Goal: Use online tool/utility: Utilize a website feature to perform a specific function

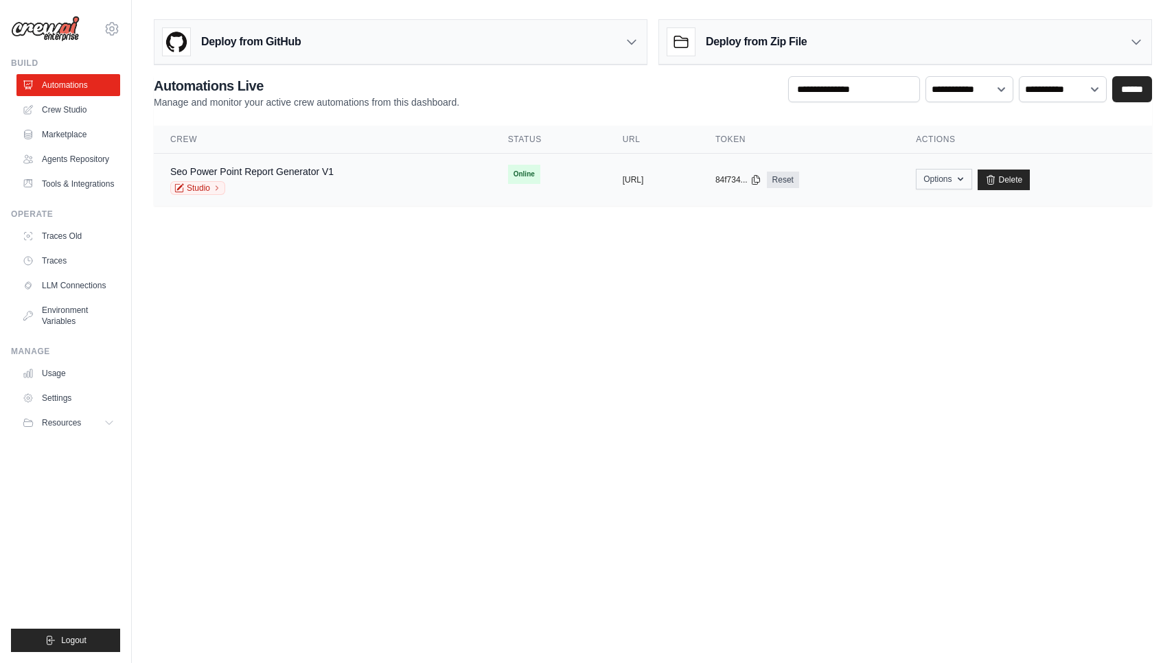
click at [971, 179] on button "Options" at bounding box center [944, 179] width 56 height 21
click at [629, 181] on button "https://seo-powerpoint-report-gener" at bounding box center [633, 179] width 21 height 11
click at [273, 174] on link "Seo Power Point Report Generator V1" at bounding box center [251, 171] width 163 height 11
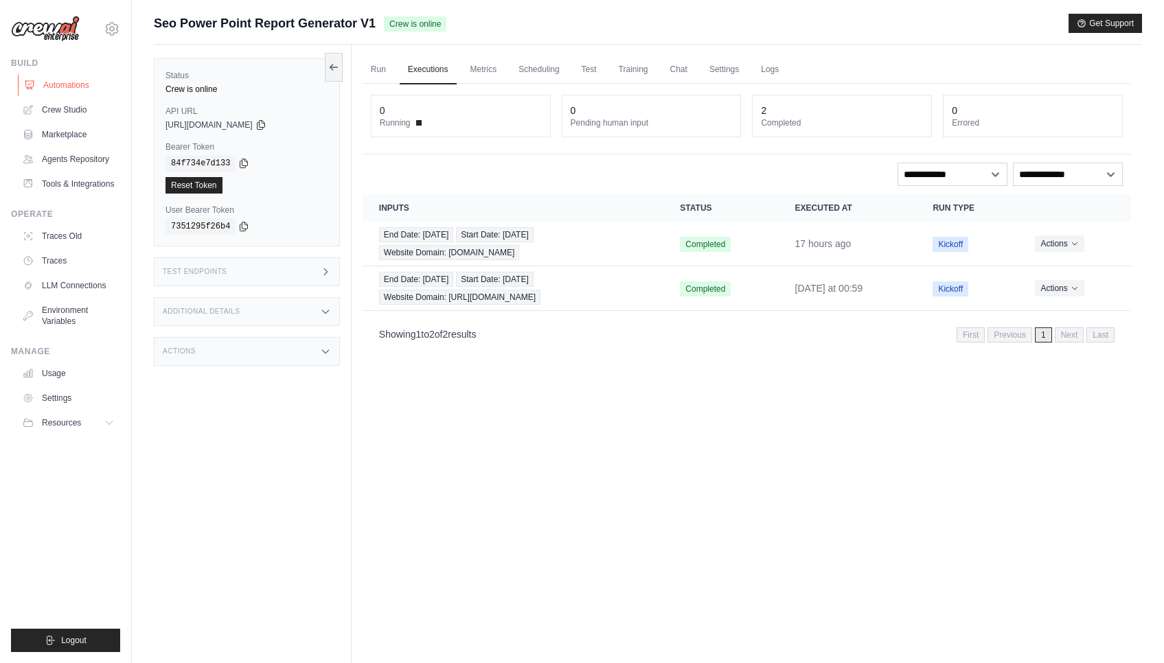
click at [47, 85] on link "Automations" at bounding box center [70, 85] width 104 height 22
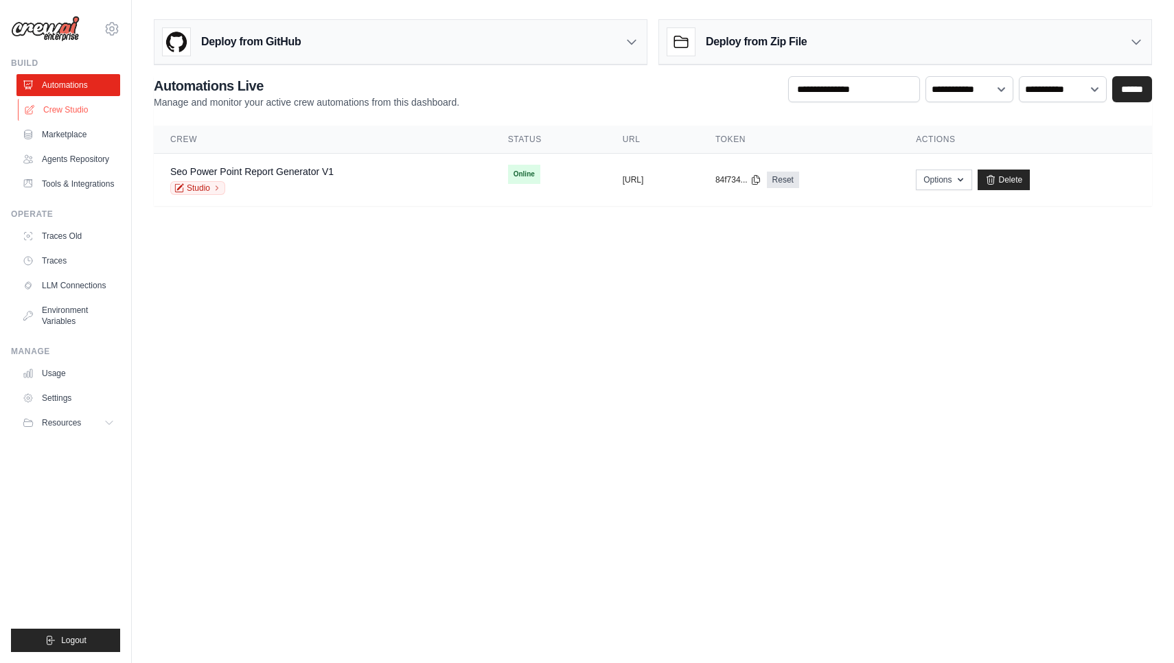
click at [67, 111] on link "Crew Studio" at bounding box center [70, 110] width 104 height 22
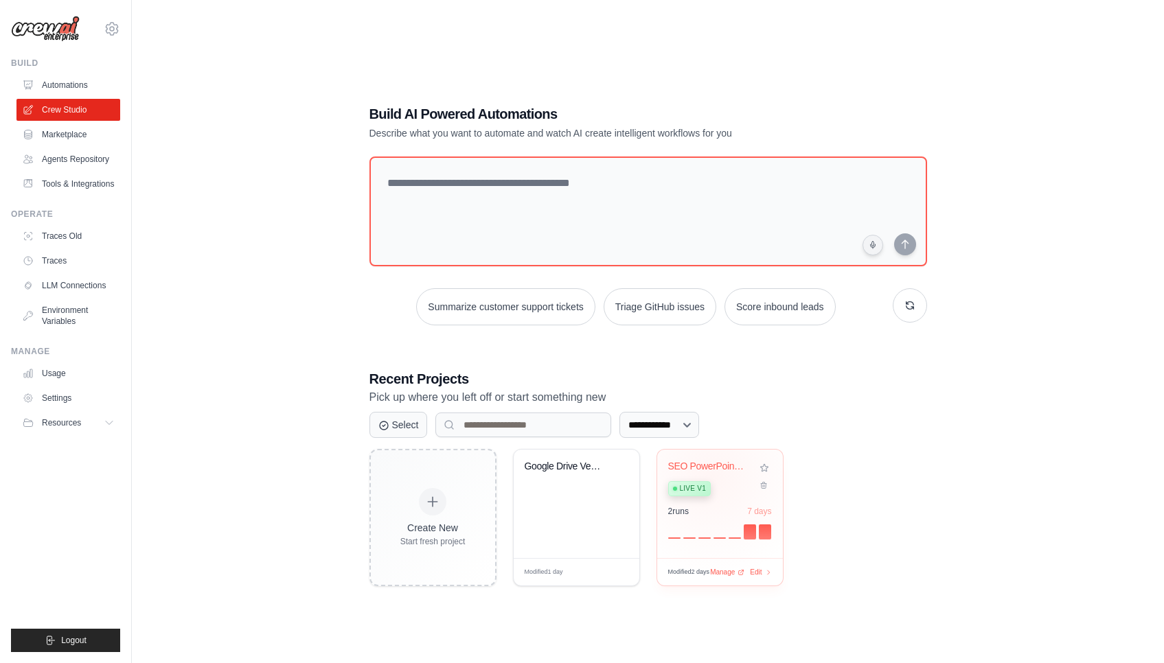
click at [712, 476] on div "SEO PowerPoint Report Generator Live v1" at bounding box center [709, 482] width 83 height 42
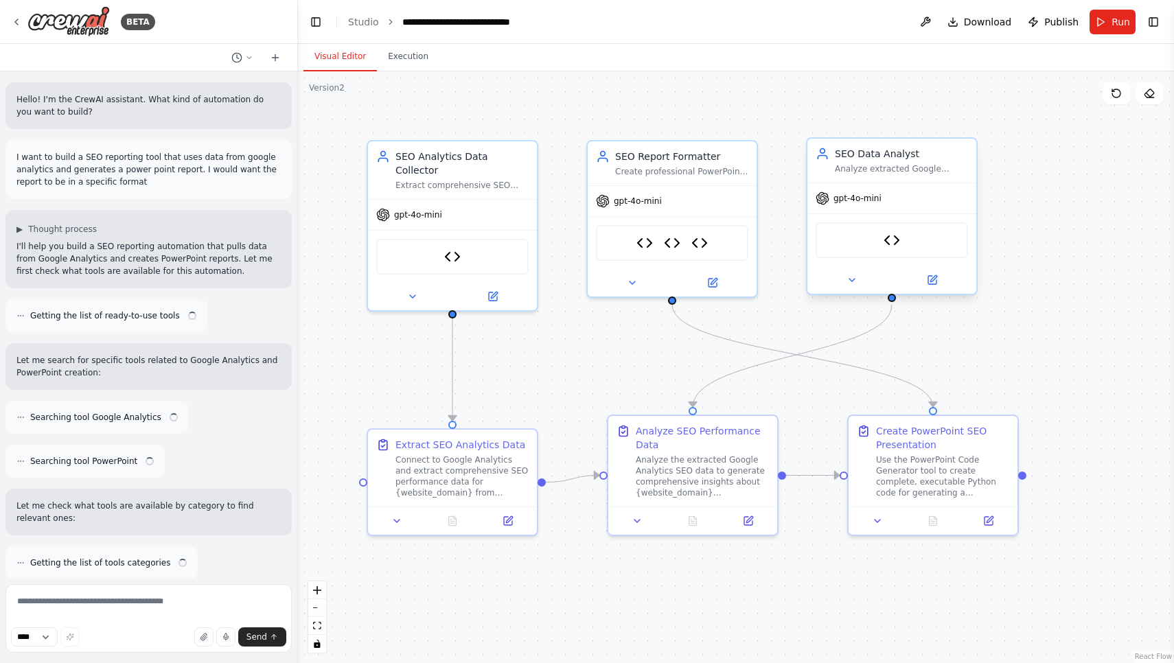
scroll to position [13024, 0]
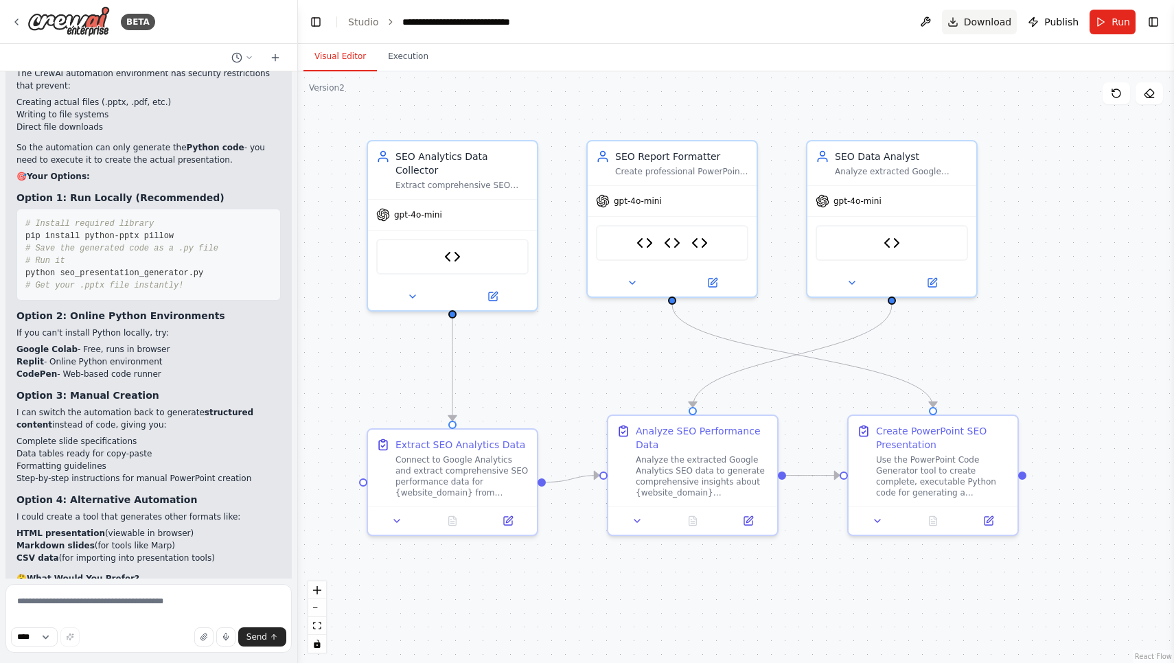
click at [949, 28] on button "Download" at bounding box center [980, 22] width 76 height 25
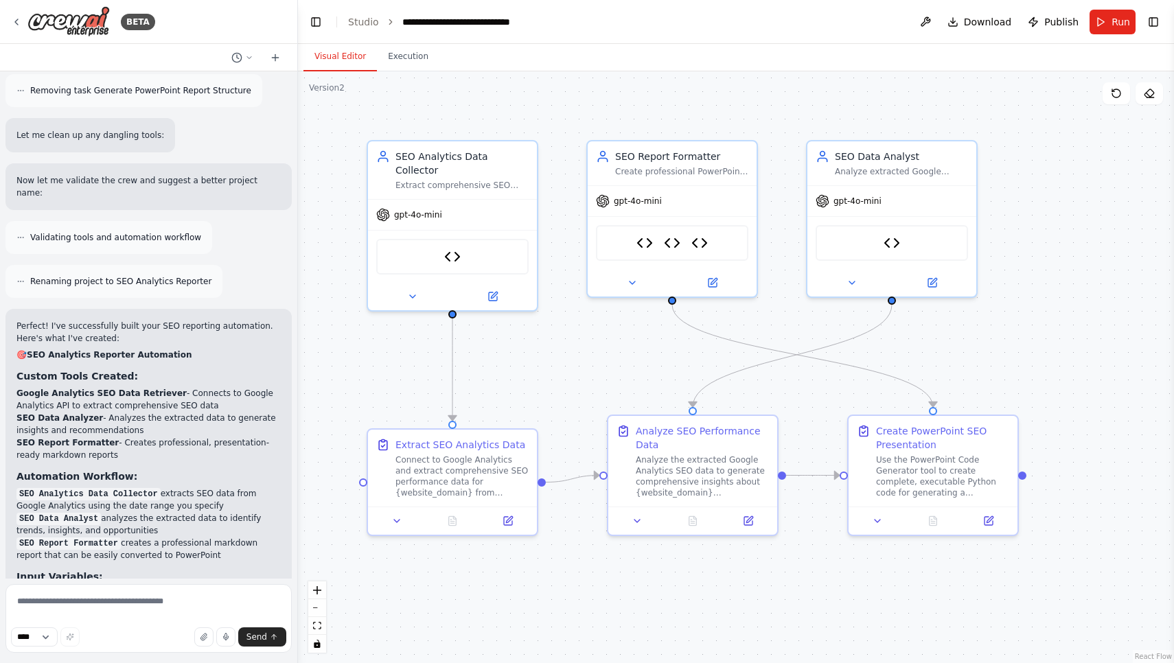
scroll to position [4469, 0]
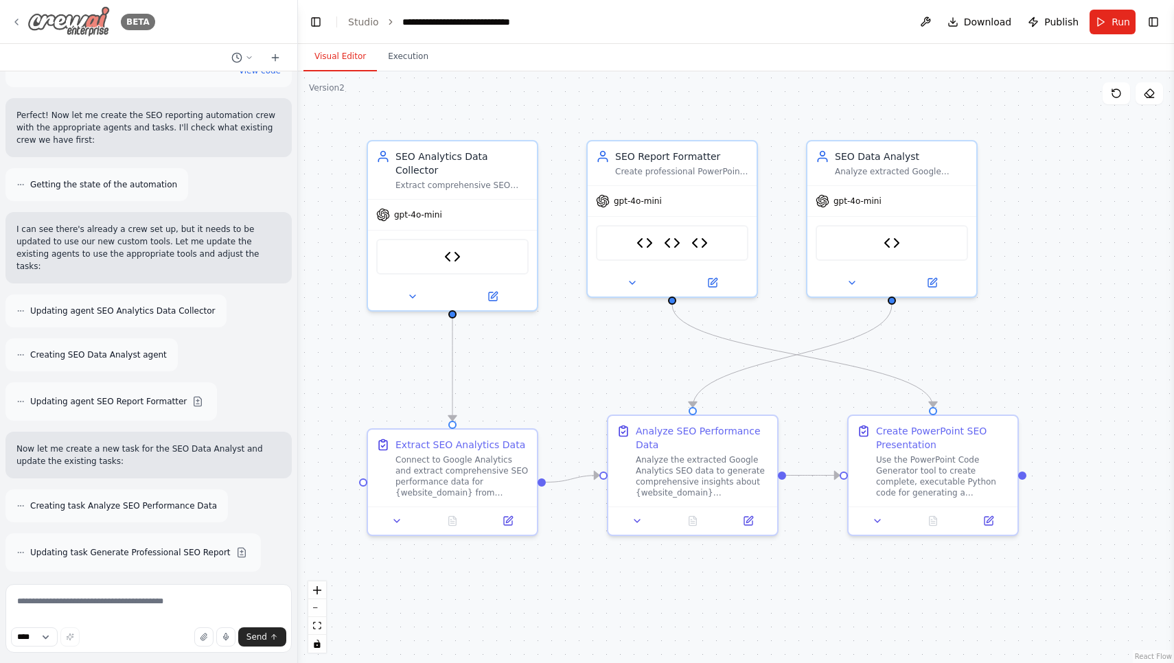
click at [12, 24] on icon at bounding box center [16, 21] width 11 height 11
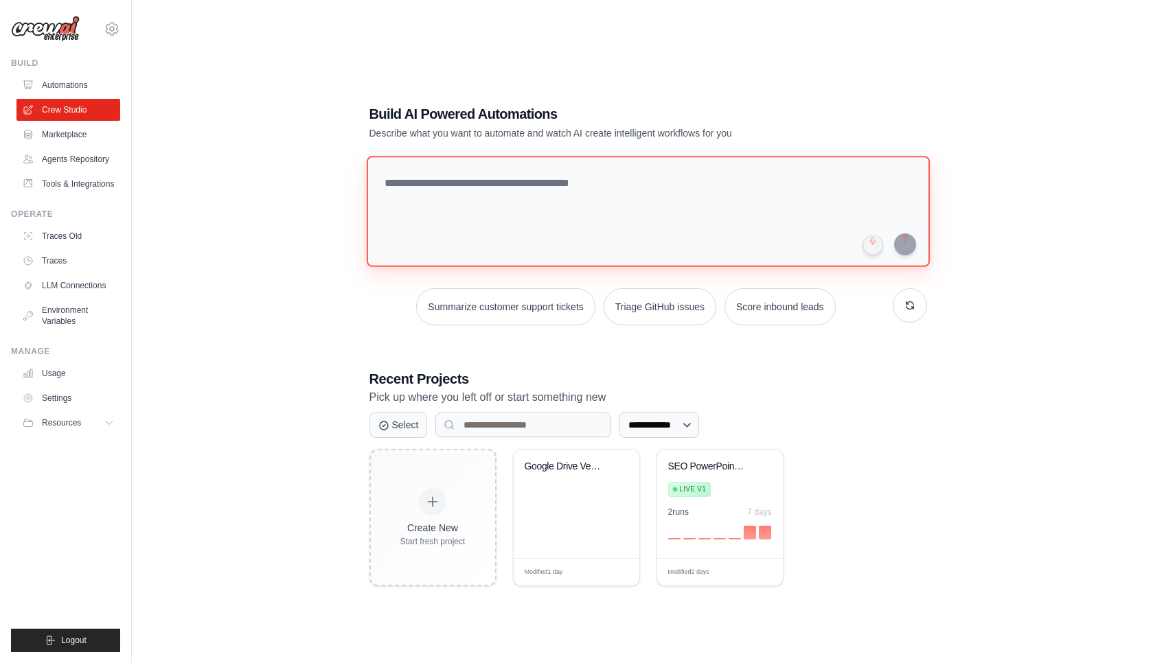
click at [471, 194] on textarea at bounding box center [647, 211] width 563 height 111
click at [471, 194] on textarea "*********" at bounding box center [650, 211] width 568 height 112
click at [471, 193] on textarea "*********" at bounding box center [650, 211] width 568 height 112
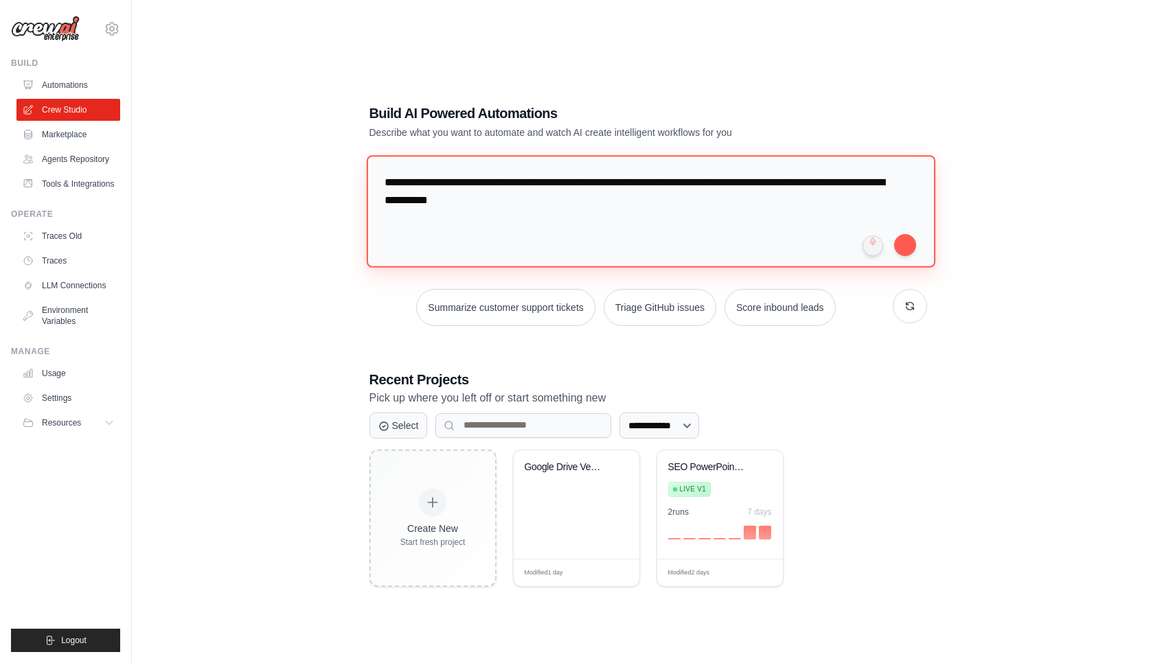
type textarea "**********"
click at [728, 236] on textarea "**********" at bounding box center [650, 211] width 568 height 112
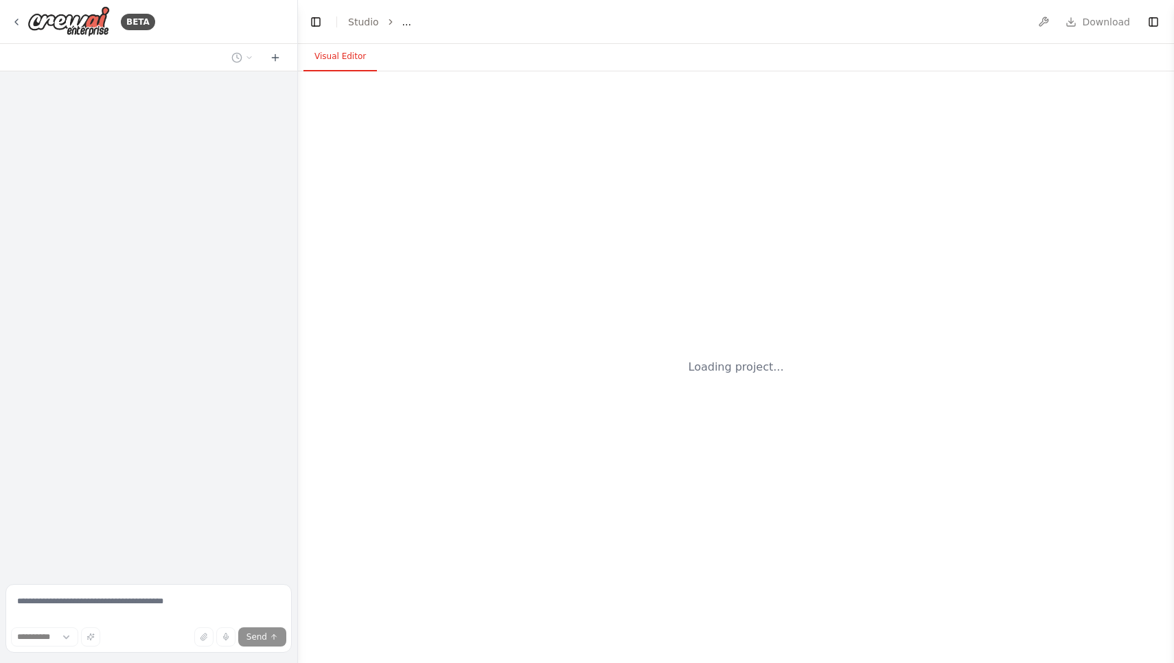
select select "****"
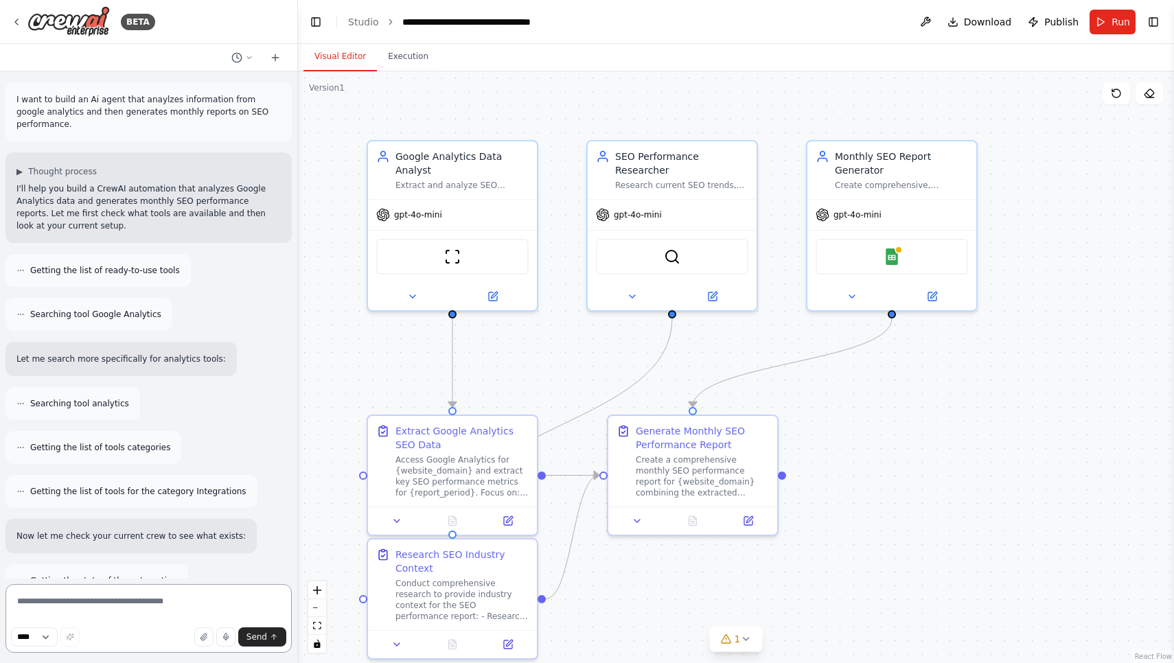
scroll to position [1481, 0]
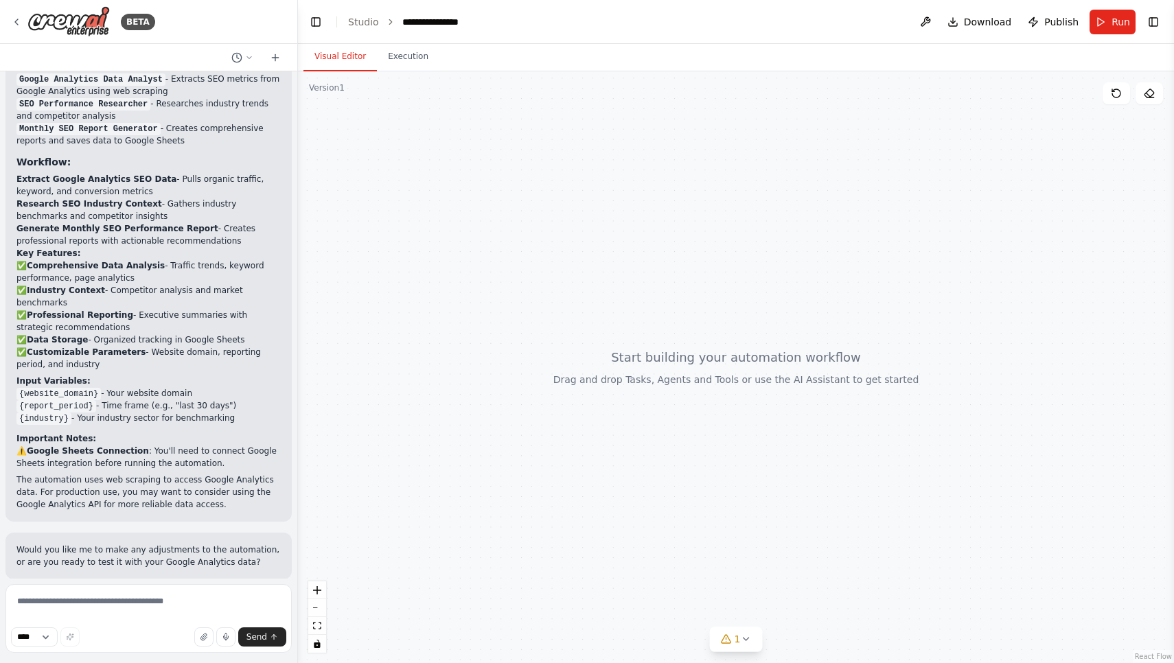
scroll to position [1370, 0]
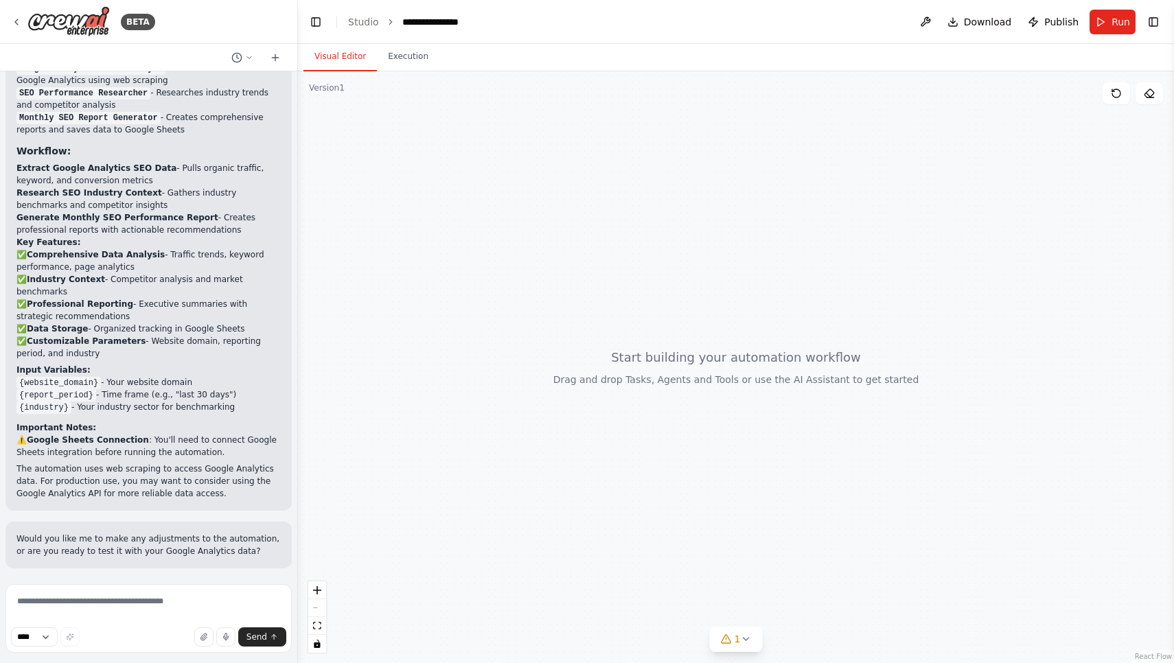
click at [436, 358] on div at bounding box center [736, 367] width 876 height 592
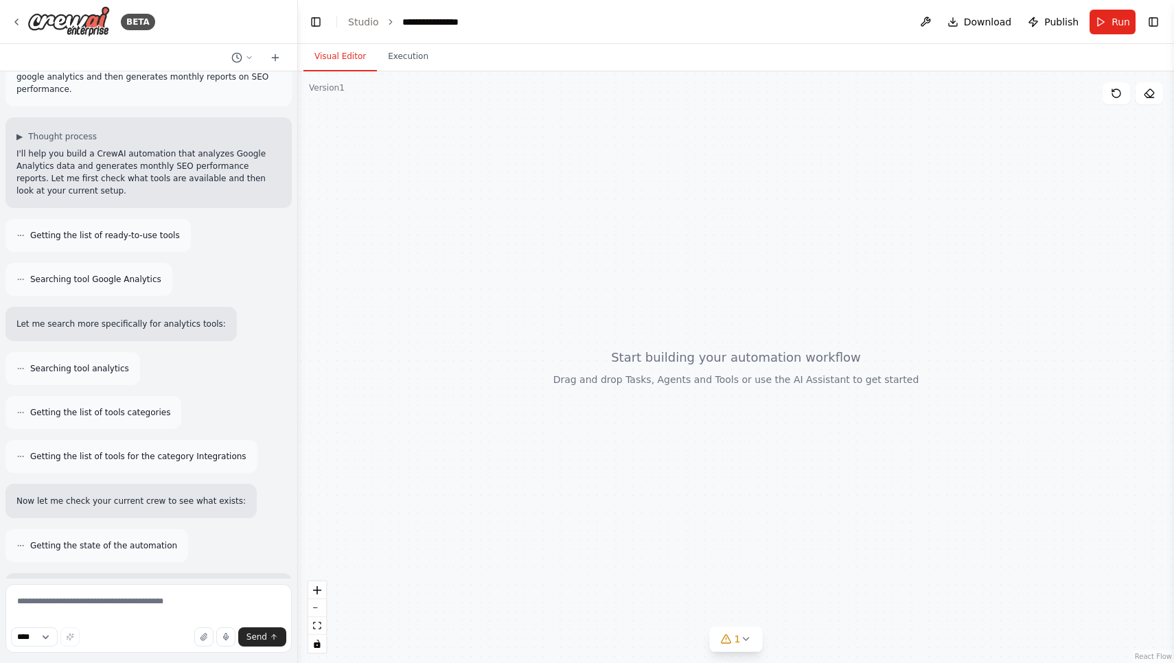
scroll to position [1, 0]
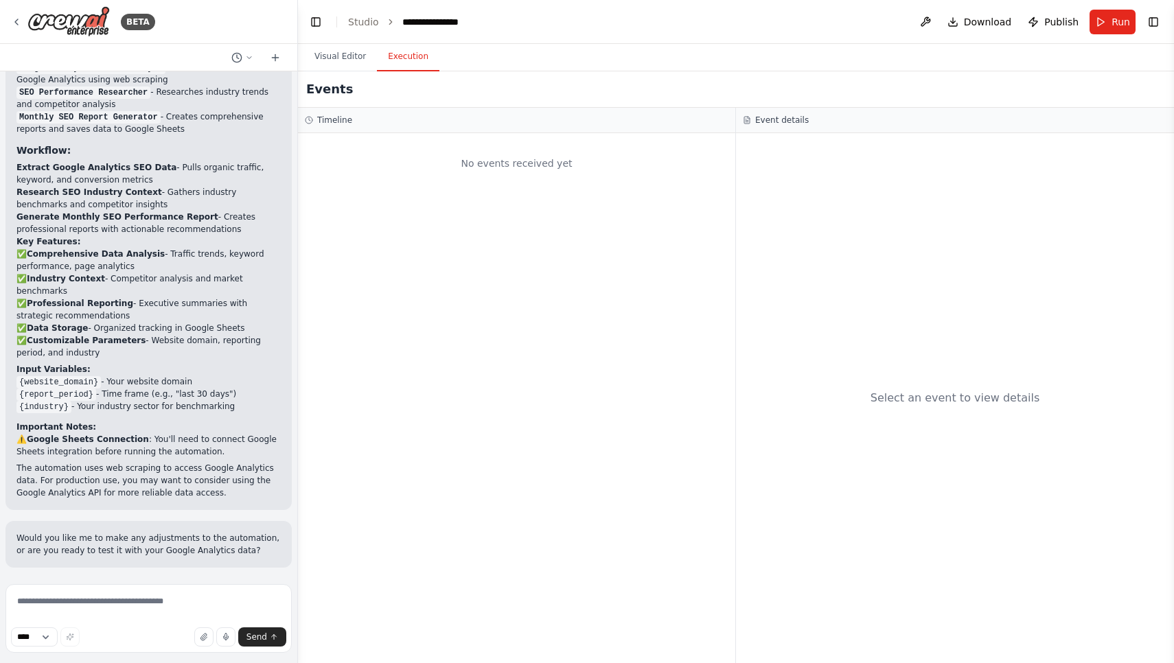
click at [406, 58] on button "Execution" at bounding box center [408, 57] width 62 height 29
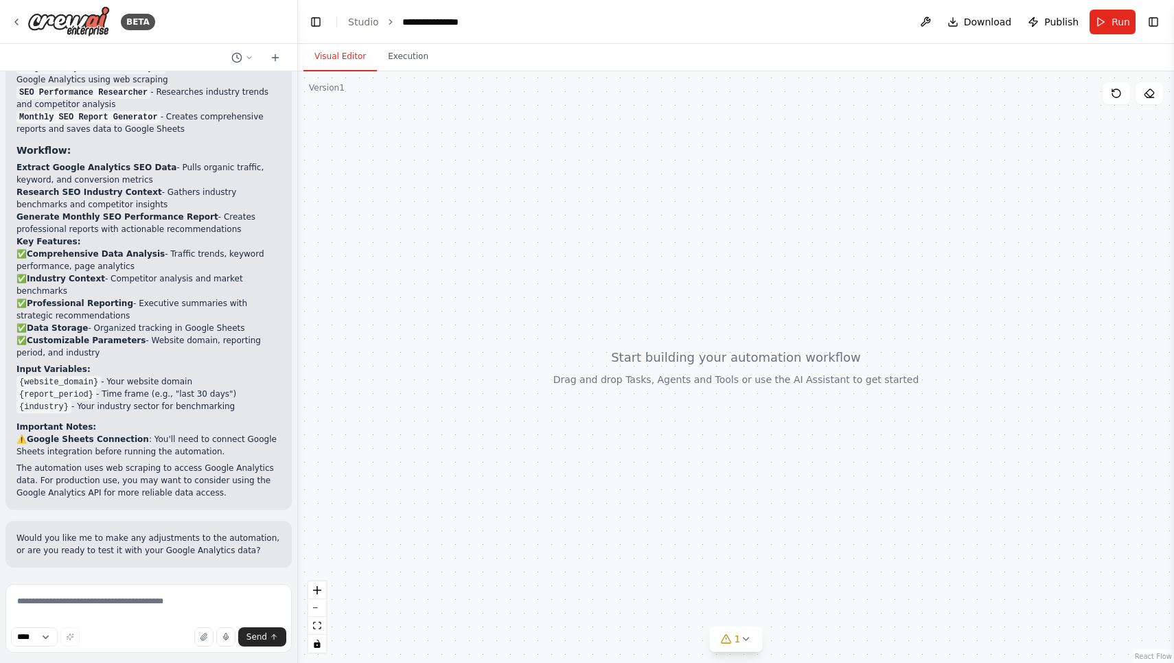
click at [357, 60] on button "Visual Editor" at bounding box center [339, 57] width 73 height 29
click at [343, 94] on div at bounding box center [736, 367] width 876 height 592
click at [343, 93] on div "Version 1" at bounding box center [327, 87] width 36 height 11
click at [314, 607] on icon "zoom out" at bounding box center [317, 607] width 8 height 1
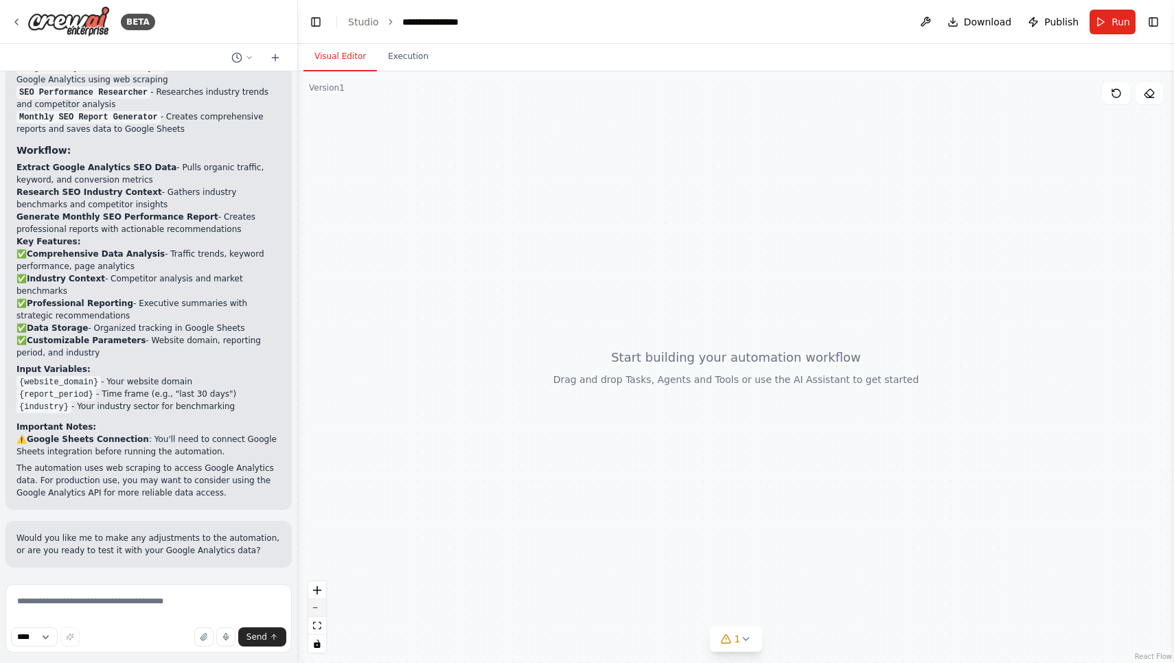
click at [314, 607] on icon "zoom out" at bounding box center [317, 607] width 8 height 1
click at [314, 607] on div "React Flow controls" at bounding box center [317, 616] width 18 height 71
click at [314, 598] on button "zoom in" at bounding box center [317, 590] width 18 height 18
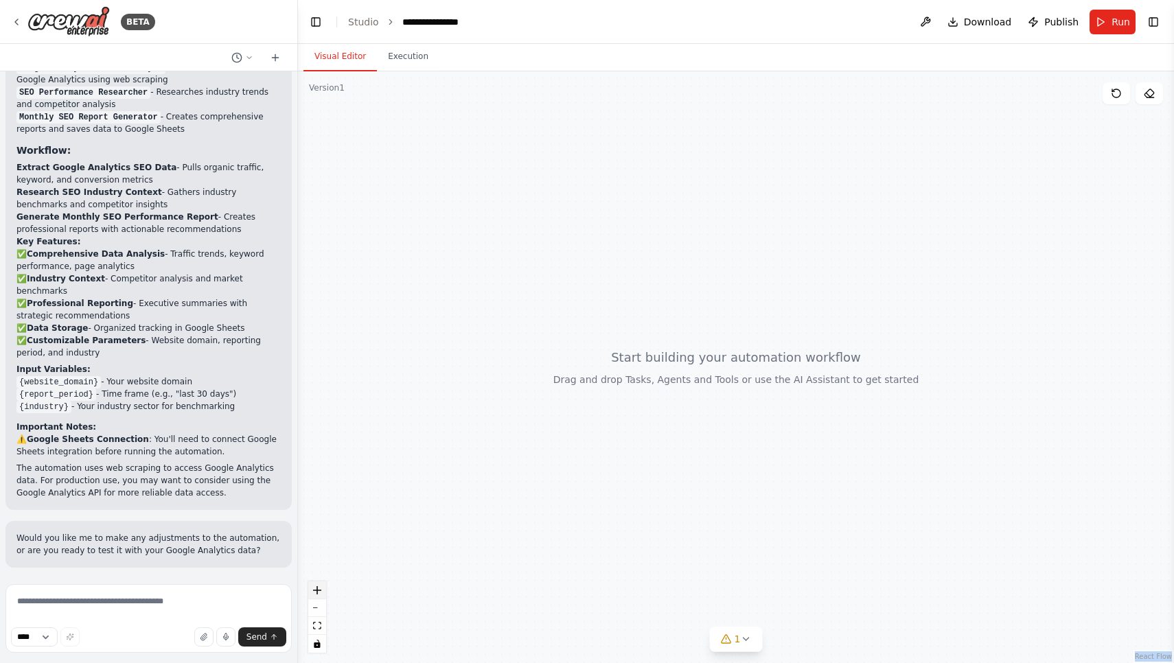
click at [314, 598] on button "zoom in" at bounding box center [317, 590] width 18 height 18
click at [737, 643] on span "1" at bounding box center [737, 639] width 6 height 14
click at [681, 607] on div "Issues found" at bounding box center [735, 608] width 327 height 25
click at [681, 599] on div "Issues found" at bounding box center [735, 608] width 327 height 25
click at [877, 597] on div "Issues found Google Sheets integration is not connected. Please connect before …" at bounding box center [736, 621] width 349 height 62
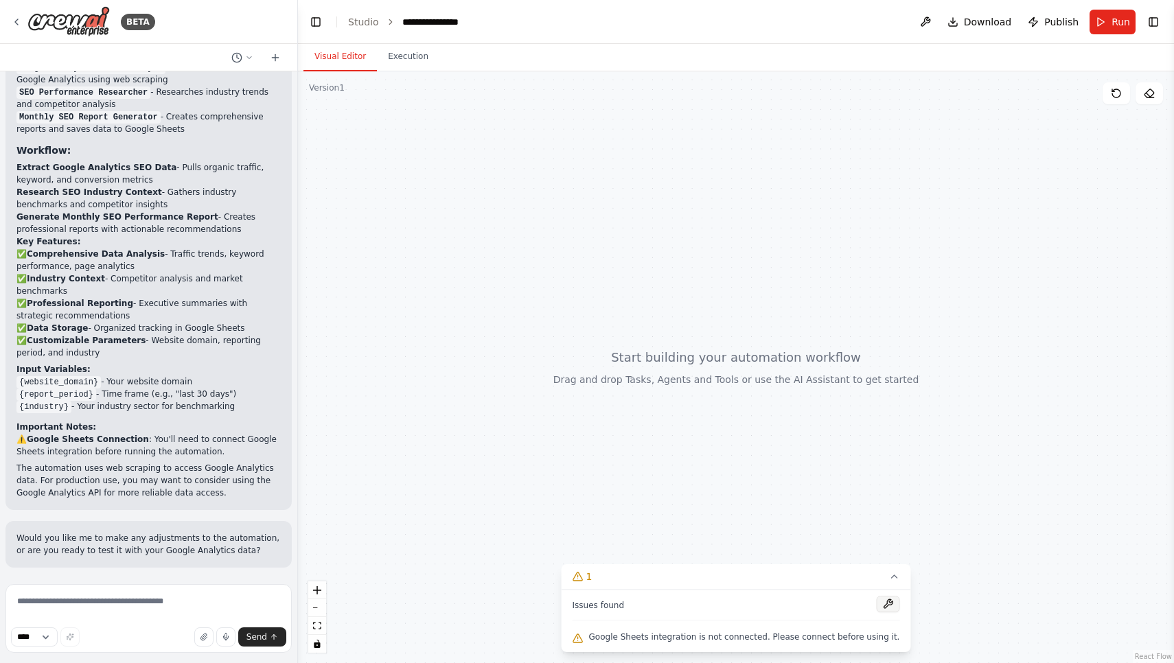
click at [877, 603] on button at bounding box center [887, 604] width 23 height 16
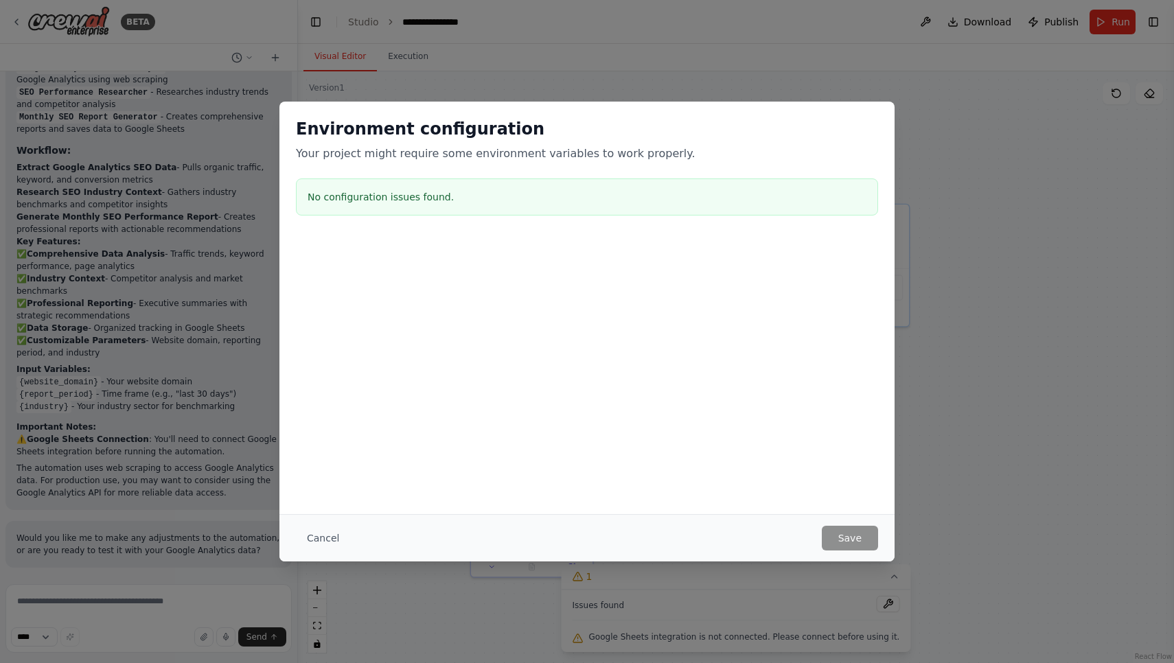
click at [737, 175] on div "Environment configuration Your project might require some environment variables…" at bounding box center [586, 170] width 615 height 136
click at [331, 531] on button "Cancel" at bounding box center [323, 538] width 54 height 25
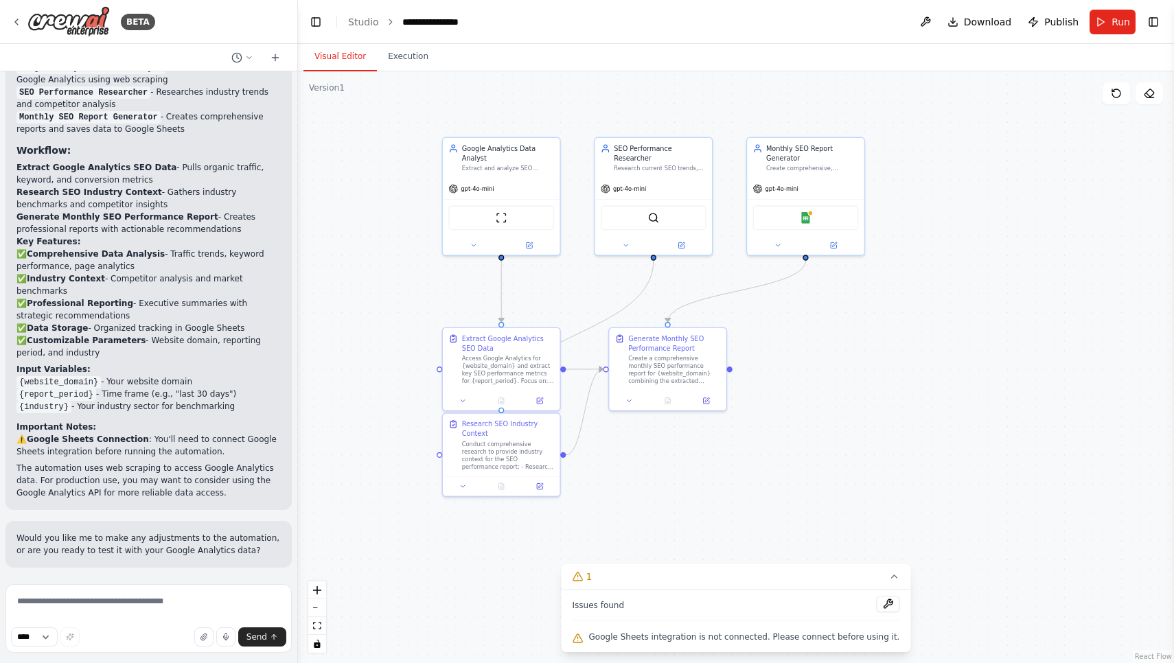
drag, startPoint x: 506, startPoint y: 382, endPoint x: 476, endPoint y: 309, distance: 79.2
click at [476, 309] on div ".deletable-edge-delete-btn { width: 20px; height: 20px; border: 0px solid #ffff…" at bounding box center [736, 367] width 876 height 592
click at [813, 154] on div "Monthly SEO Report Generator" at bounding box center [812, 151] width 92 height 19
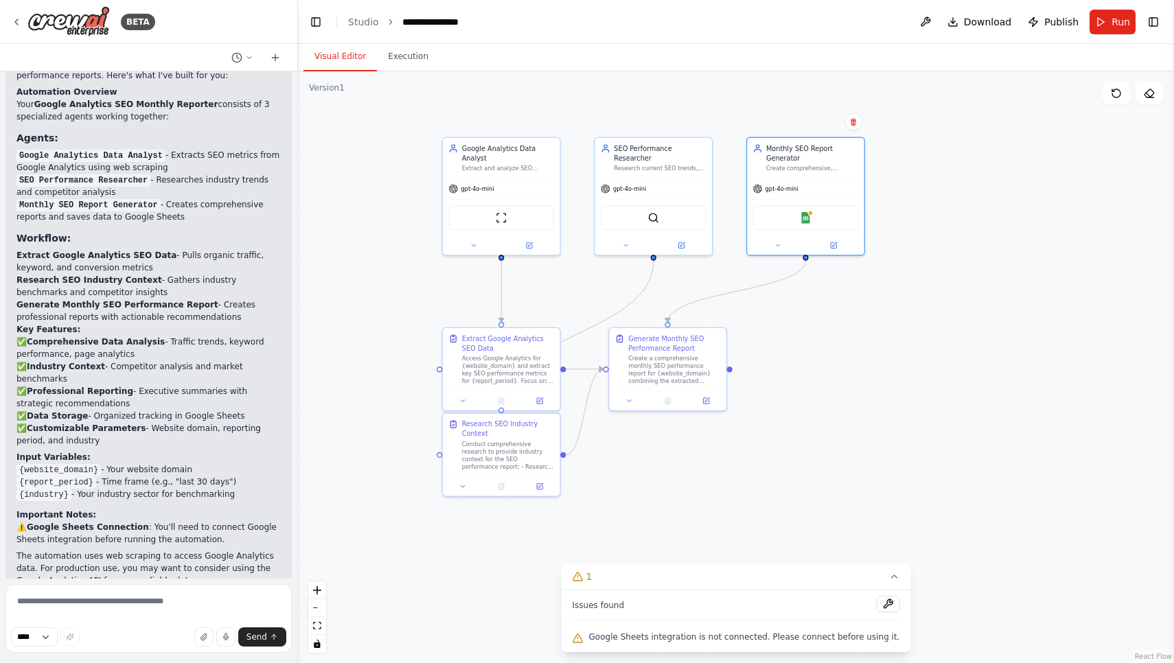
scroll to position [969, 0]
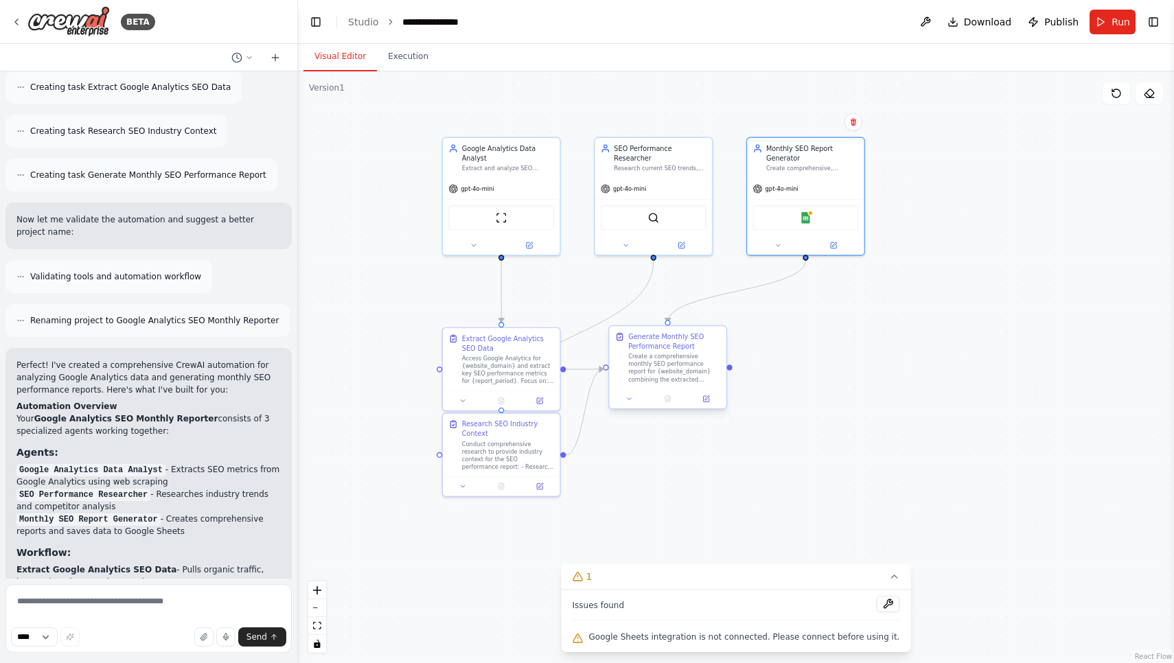
click at [673, 369] on div "Create a comprehensive monthly SEO performance report for {website_domain} comb…" at bounding box center [674, 368] width 92 height 30
click at [712, 407] on div at bounding box center [667, 398] width 117 height 19
click at [712, 400] on icon at bounding box center [710, 398] width 5 height 5
click at [712, 401] on icon at bounding box center [710, 398] width 5 height 5
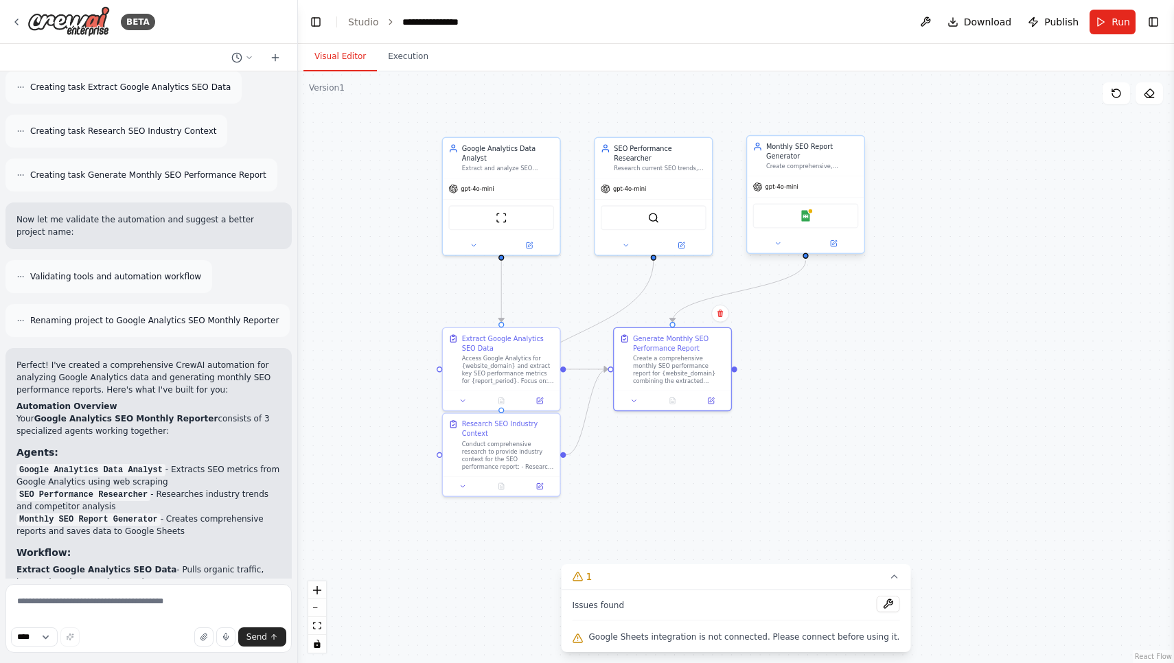
click at [805, 224] on div "Google Sheets" at bounding box center [806, 216] width 106 height 25
click at [838, 247] on button at bounding box center [834, 244] width 54 height 12
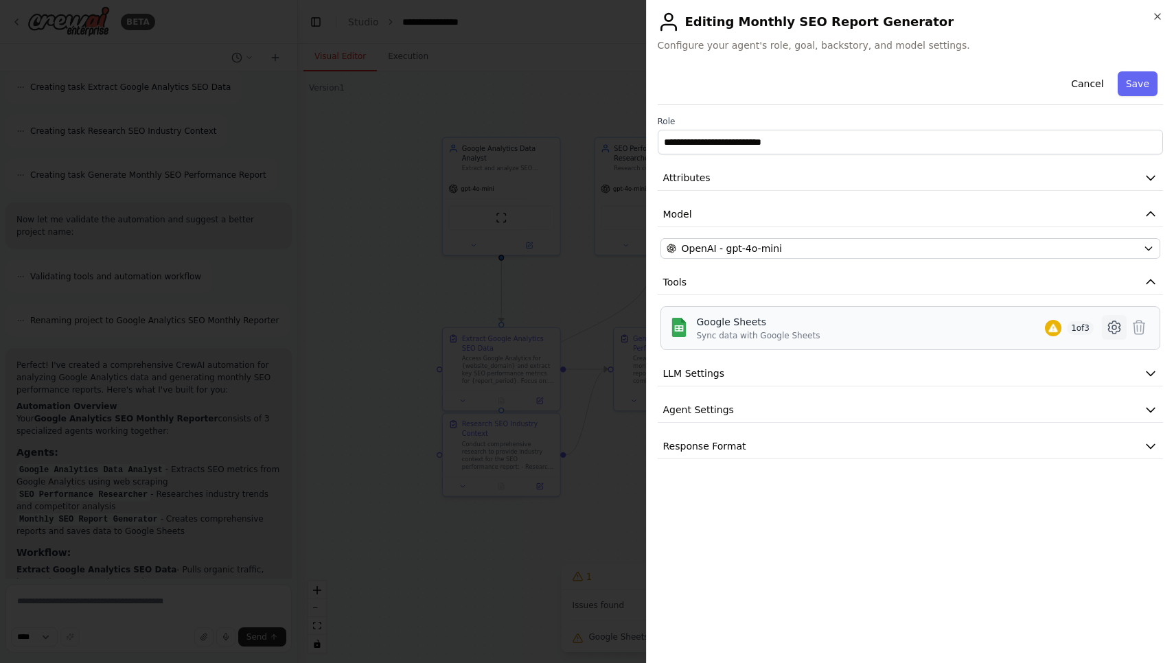
click at [1103, 327] on button at bounding box center [1114, 327] width 25 height 25
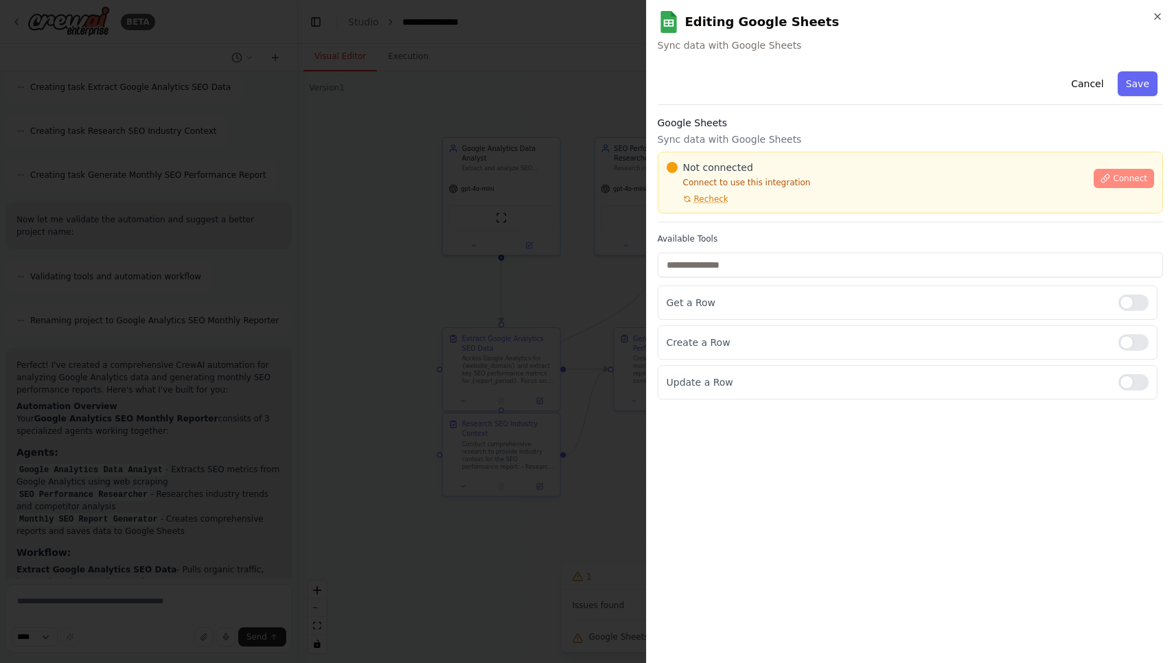
click at [1110, 170] on button "Connect" at bounding box center [1123, 178] width 60 height 19
click at [831, 182] on p "Connect to use this integration" at bounding box center [876, 182] width 419 height 11
click at [1165, 14] on div "**********" at bounding box center [910, 331] width 529 height 663
click at [1155, 15] on icon "button" at bounding box center [1157, 16] width 11 height 11
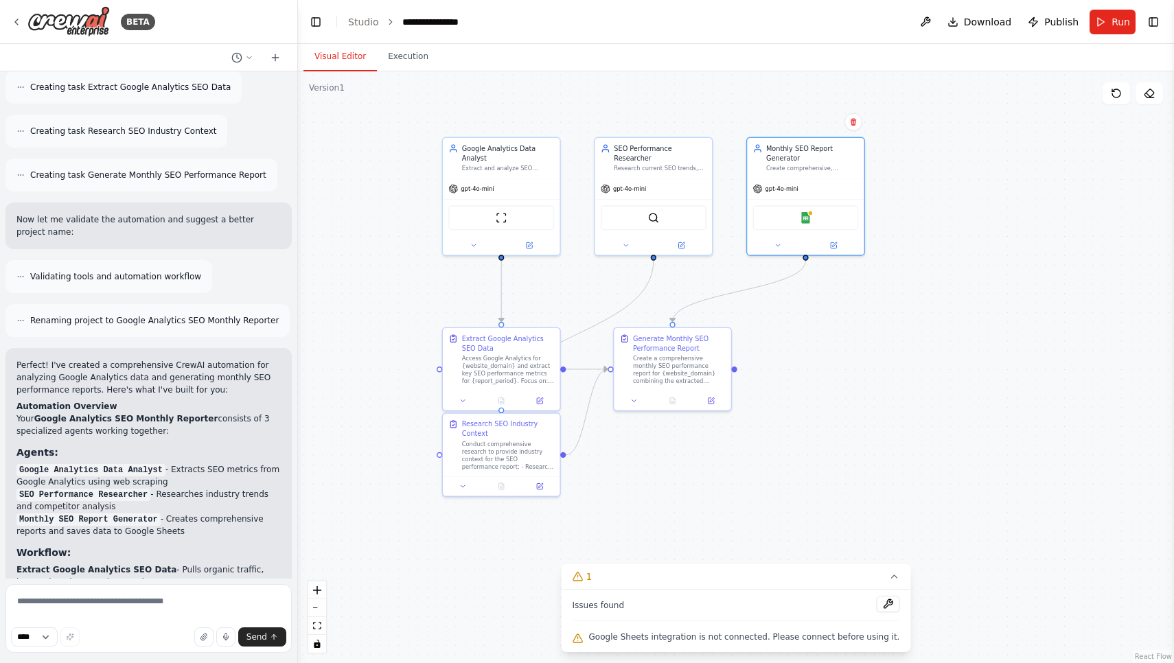
click at [981, 1] on header "**********" at bounding box center [736, 22] width 876 height 44
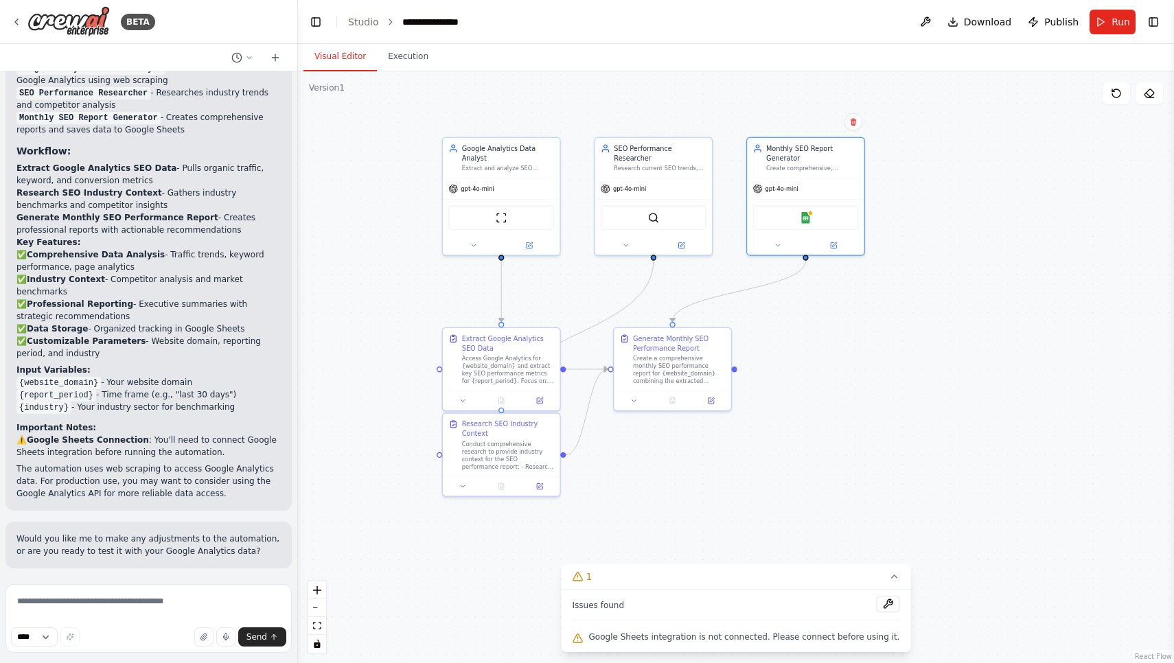
scroll to position [1267, 0]
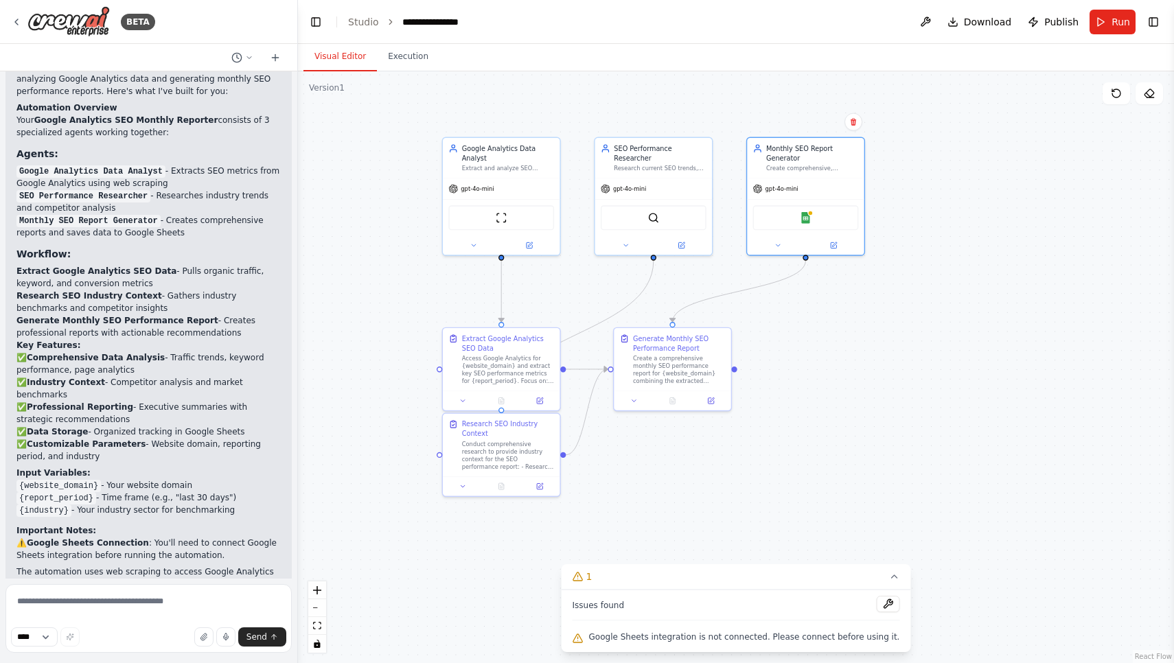
click at [691, 608] on div "Issues found" at bounding box center [735, 608] width 327 height 25
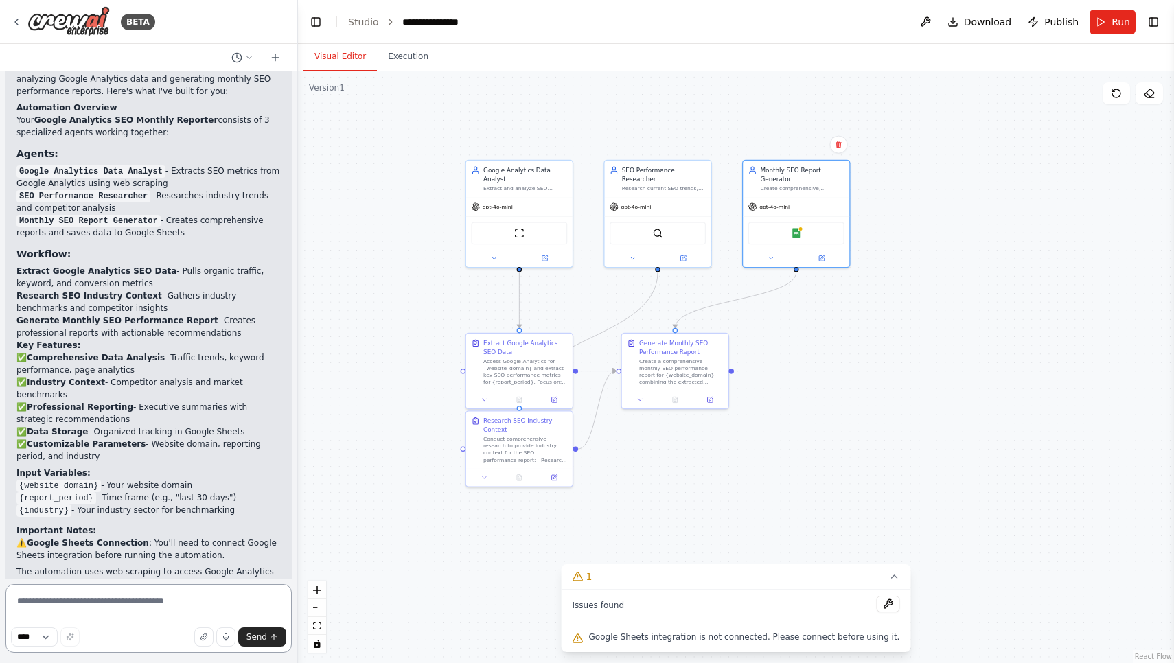
click at [145, 601] on textarea at bounding box center [148, 618] width 286 height 69
type textarea "*"
drag, startPoint x: 26, startPoint y: 168, endPoint x: 167, endPoint y: 169, distance: 141.4
click at [165, 169] on code "Google Analytics Data Analyst" at bounding box center [90, 171] width 149 height 12
copy code "Google Analytics Data Analyst"
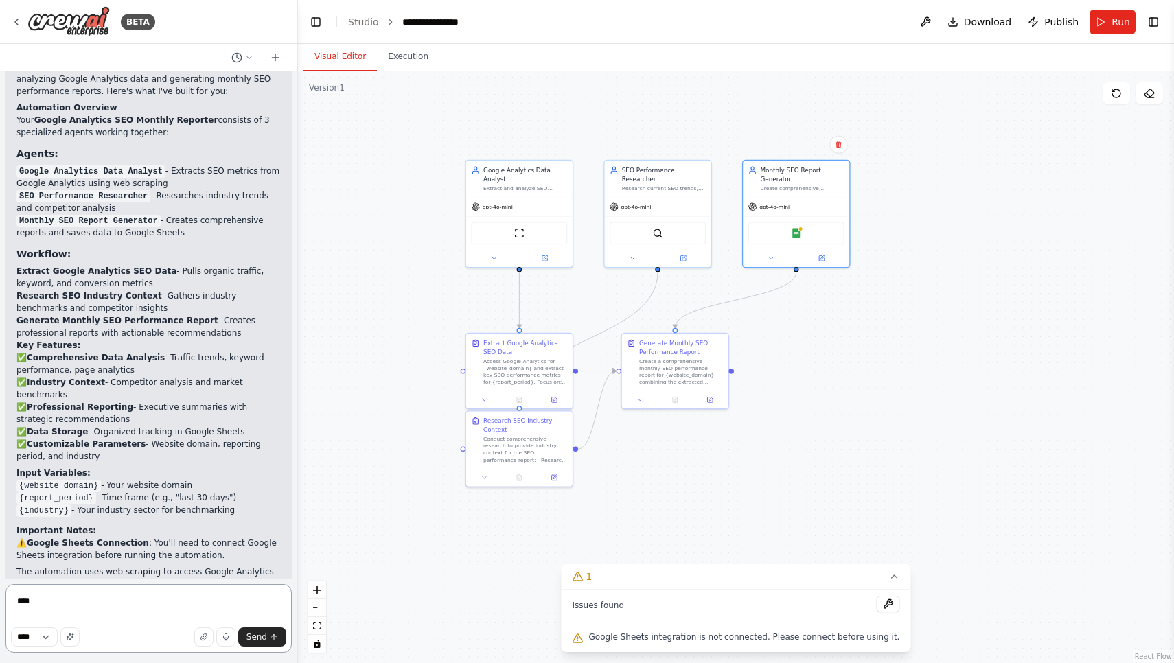
click at [66, 613] on textarea "***" at bounding box center [148, 618] width 286 height 69
paste textarea "**********"
type textarea "**********"
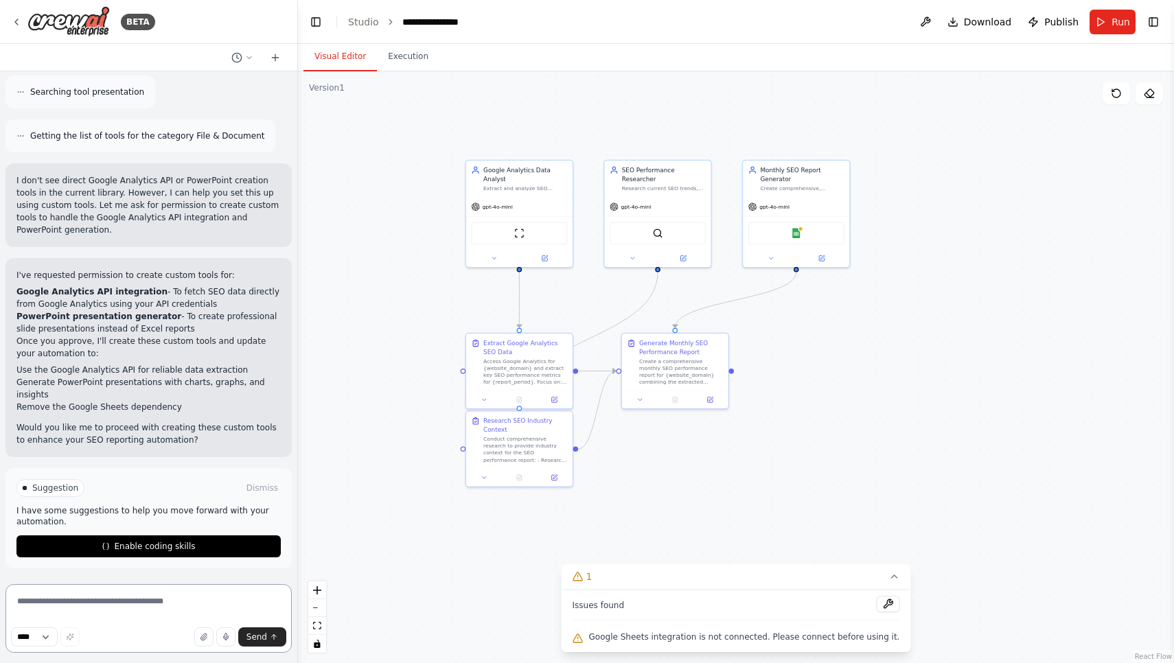
scroll to position [2121, 0]
click at [651, 15] on header "**********" at bounding box center [736, 22] width 876 height 44
click at [876, 603] on button at bounding box center [887, 604] width 23 height 16
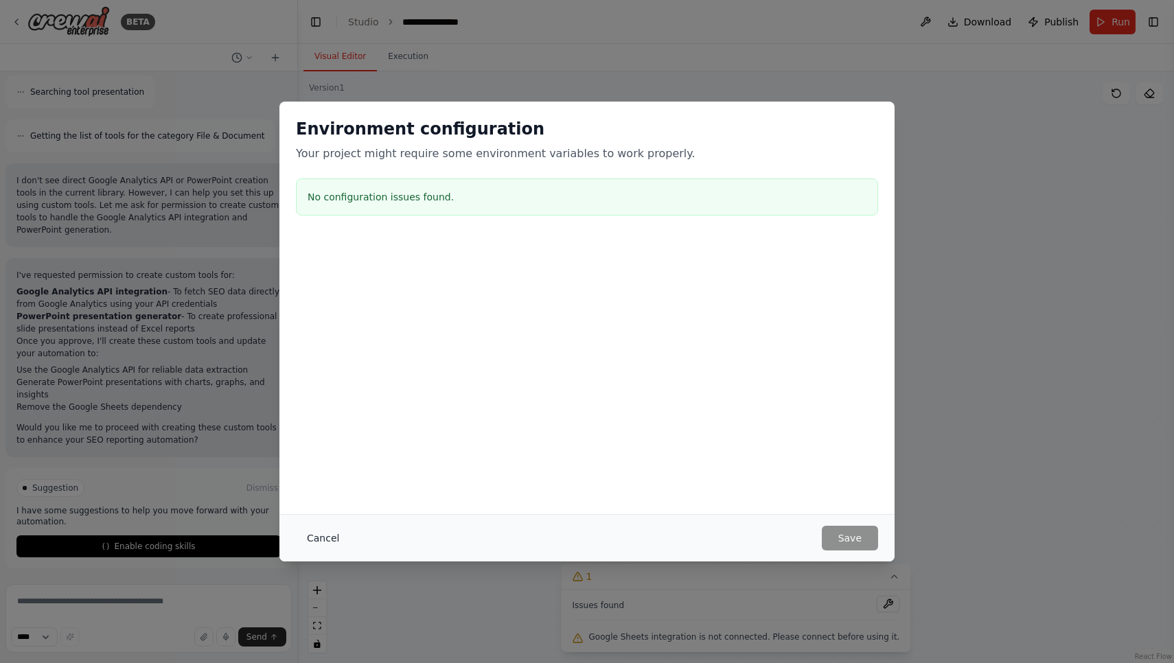
click at [314, 534] on button "Cancel" at bounding box center [323, 538] width 54 height 25
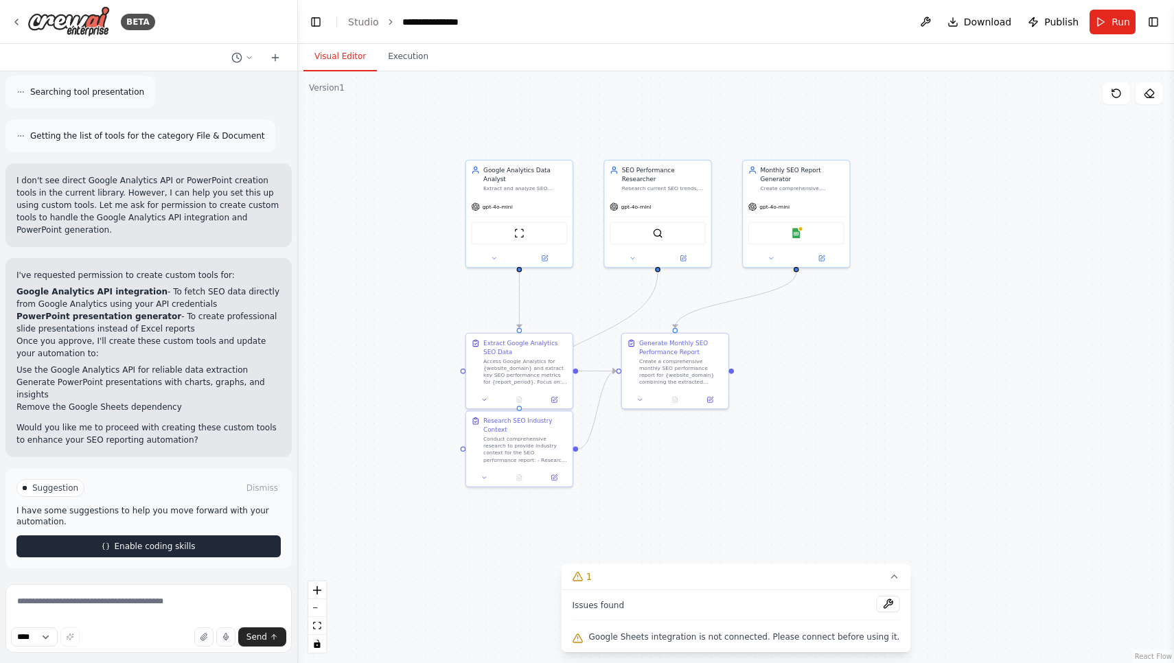
click at [157, 551] on span "Enable coding skills" at bounding box center [154, 546] width 81 height 11
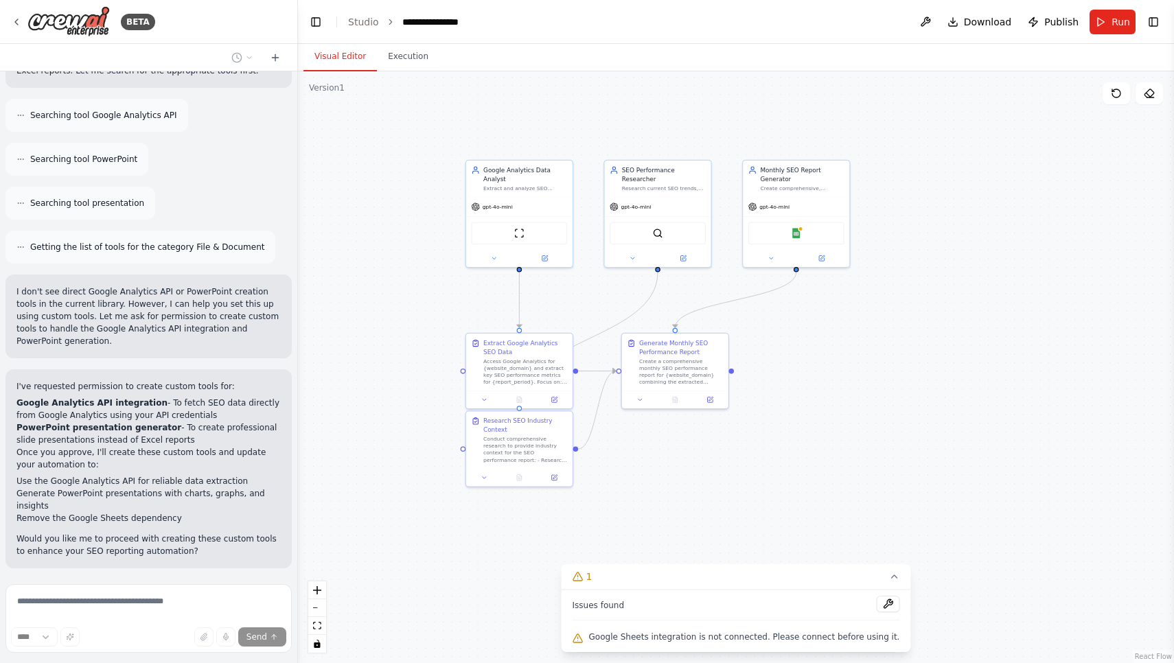
scroll to position [2057, 0]
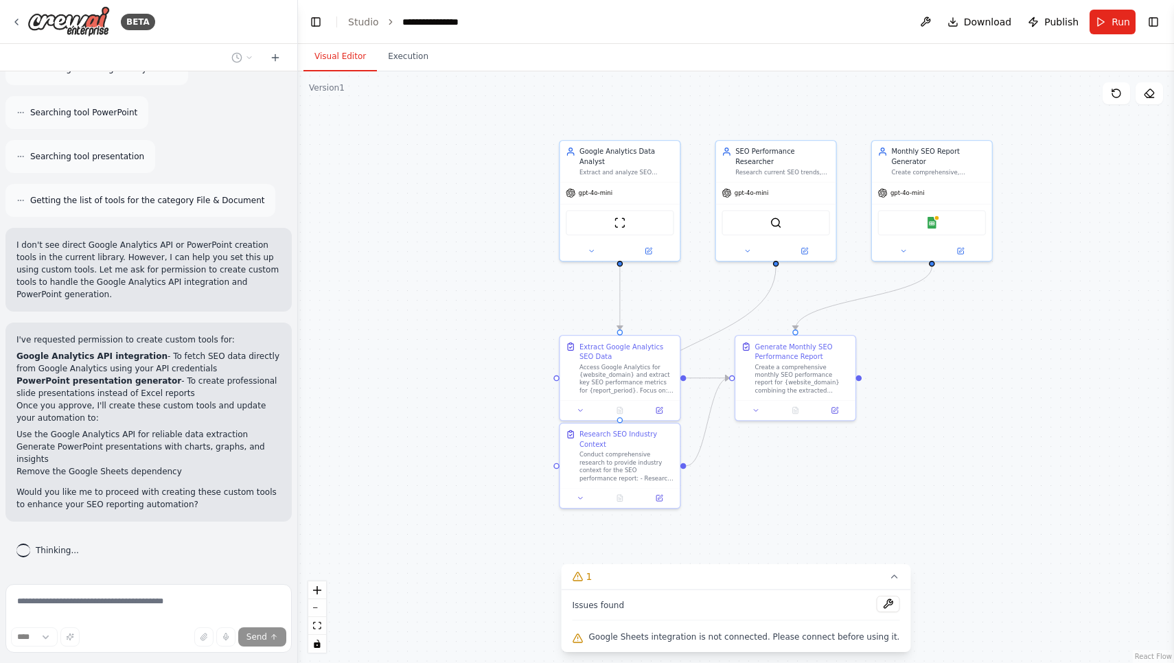
drag, startPoint x: 557, startPoint y: 301, endPoint x: 652, endPoint y: 294, distance: 95.0
click at [652, 294] on div ".deletable-edge-delete-btn { width: 20px; height: 20px; border: 0px solid #ffff…" at bounding box center [736, 367] width 876 height 592
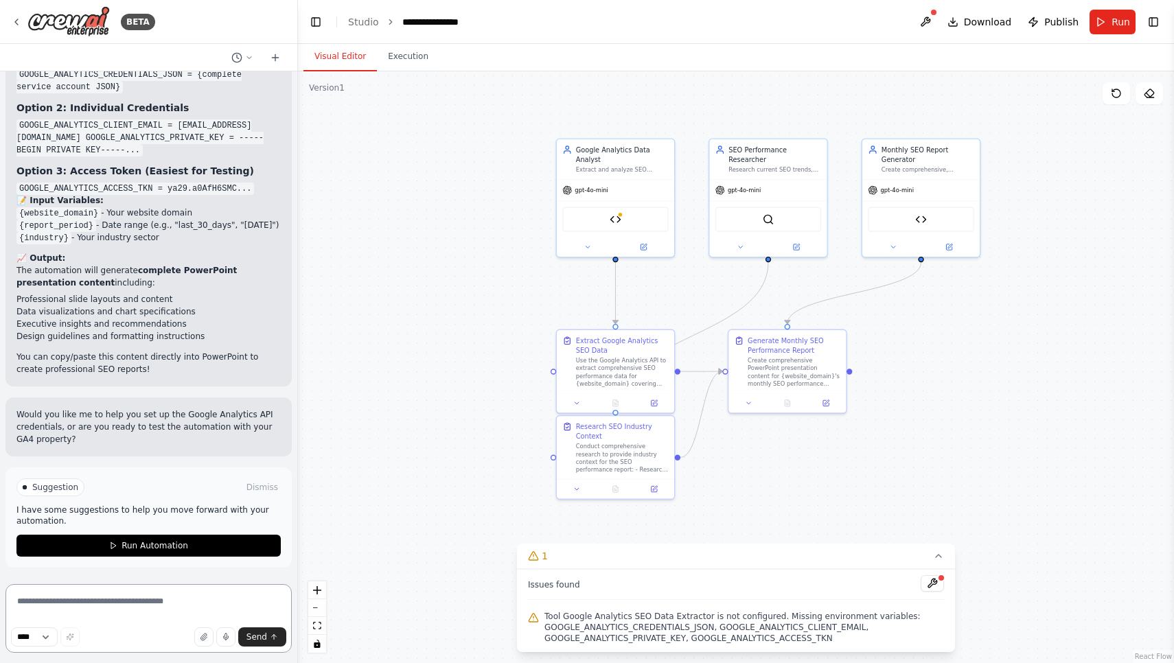
scroll to position [0, 0]
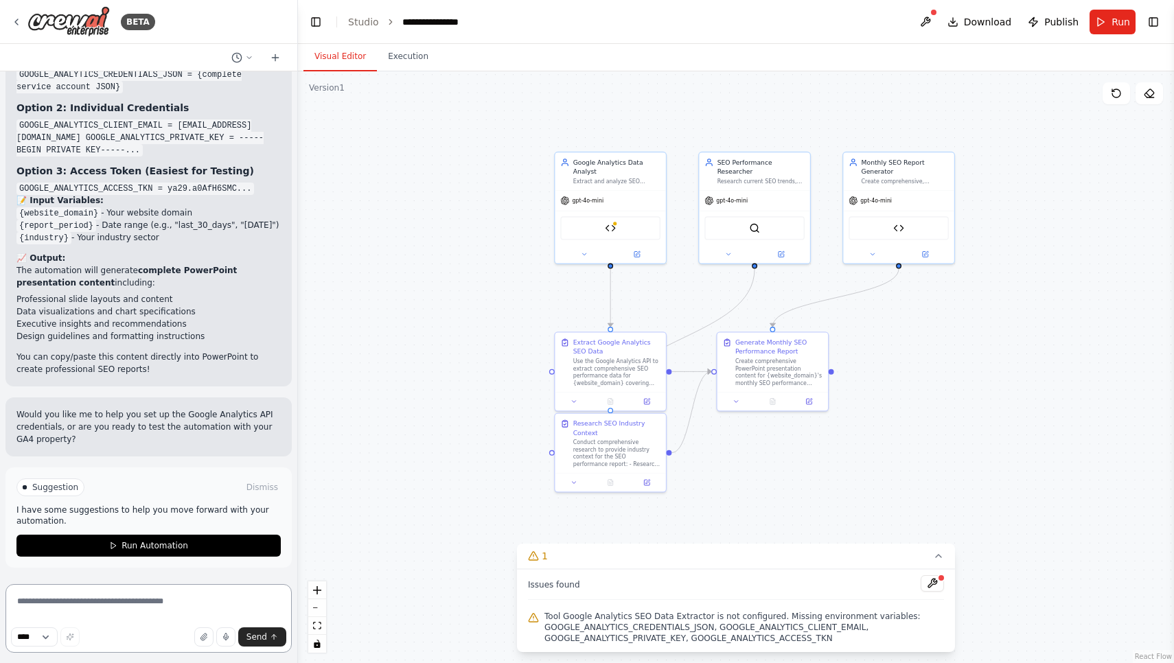
click at [135, 614] on textarea at bounding box center [148, 618] width 286 height 69
type textarea "**********"
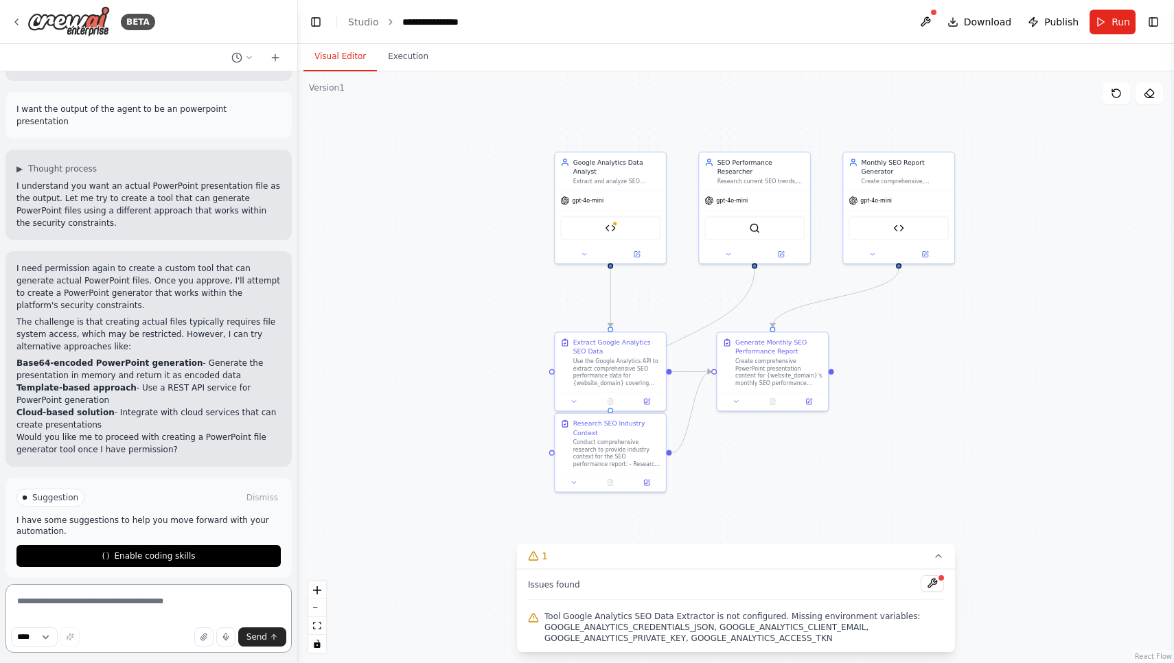
scroll to position [0, 0]
click at [172, 545] on button "Enable coding skills" at bounding box center [148, 556] width 264 height 22
